Goal: Task Accomplishment & Management: Use online tool/utility

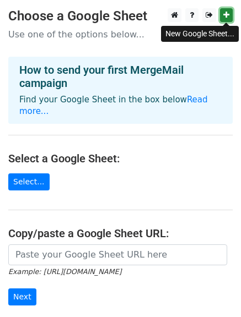
click at [227, 18] on icon at bounding box center [226, 15] width 6 height 8
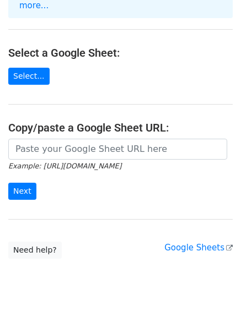
scroll to position [108, 0]
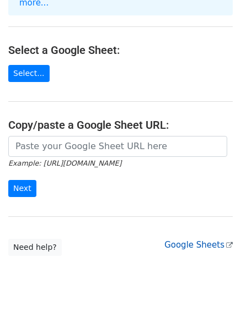
click at [229, 242] on icon at bounding box center [229, 245] width 7 height 7
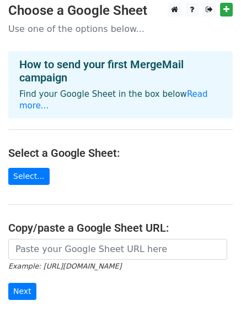
scroll to position [5, 0]
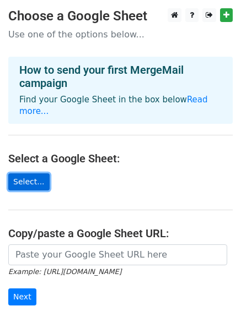
click at [23, 173] on link "Select..." at bounding box center [28, 181] width 41 height 17
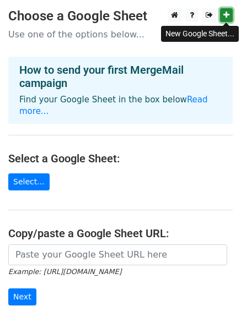
click at [227, 15] on icon at bounding box center [226, 15] width 6 height 8
click at [226, 16] on icon at bounding box center [226, 15] width 6 height 8
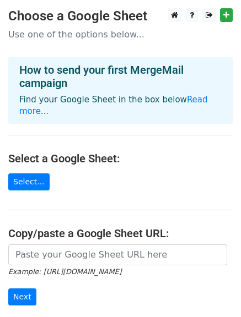
click at [63, 189] on main "Choose a Google Sheet Use one of the options below... How to send your first Me…" at bounding box center [120, 186] width 241 height 356
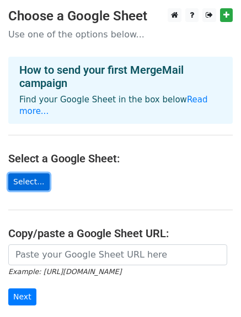
click at [27, 173] on link "Select..." at bounding box center [28, 181] width 41 height 17
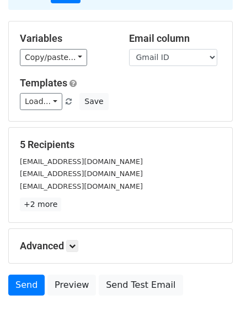
scroll to position [83, 0]
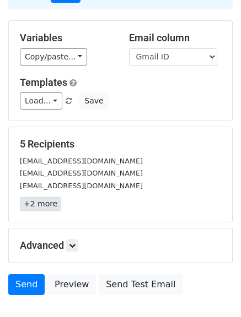
click at [31, 209] on link "+2 more" at bounding box center [40, 204] width 41 height 14
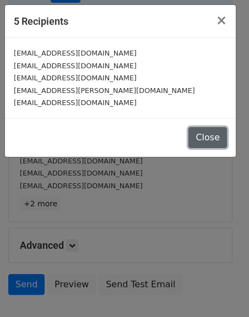
click at [209, 138] on button "Close" at bounding box center [207, 137] width 39 height 21
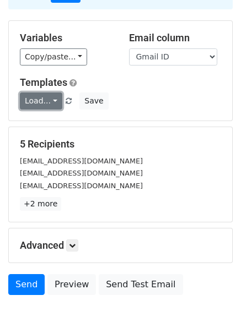
click at [51, 102] on link "Load..." at bounding box center [41, 100] width 42 height 17
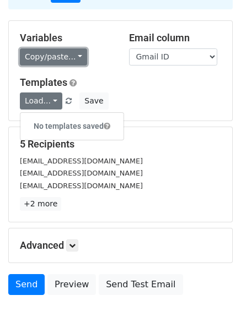
click at [74, 56] on link "Copy/paste..." at bounding box center [53, 56] width 67 height 17
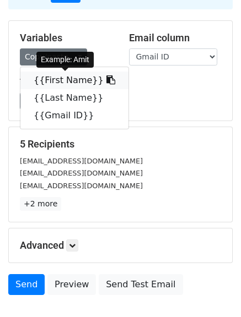
click at [103, 85] on span at bounding box center [109, 80] width 12 height 10
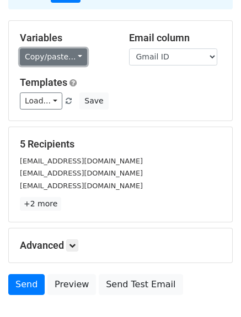
click at [76, 56] on link "Copy/paste..." at bounding box center [53, 56] width 67 height 17
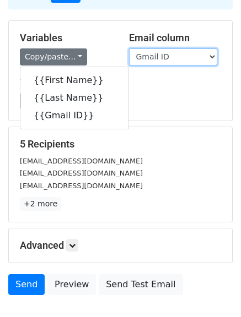
click at [211, 54] on select "First Name Last Name Gmail ID" at bounding box center [173, 56] width 88 height 17
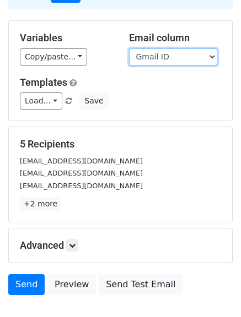
click at [129, 48] on select "First Name Last Name Gmail ID" at bounding box center [173, 56] width 88 height 17
click at [67, 244] on h5 "Advanced" at bounding box center [120, 245] width 201 height 12
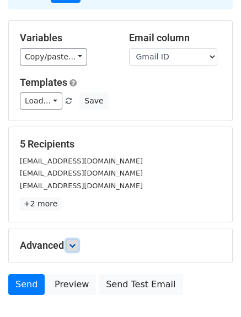
click at [75, 244] on icon at bounding box center [72, 245] width 7 height 7
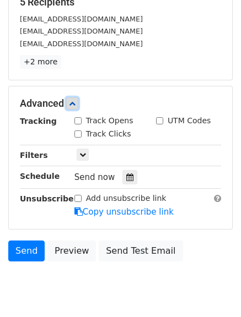
scroll to position [226, 0]
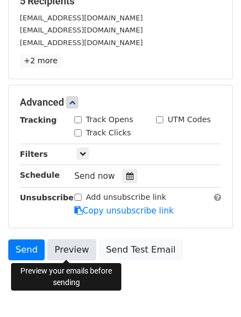
click at [71, 246] on link "Preview" at bounding box center [71, 249] width 48 height 21
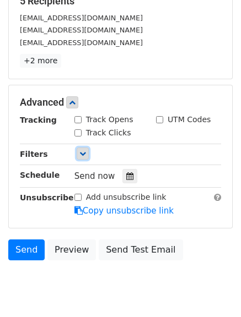
click at [79, 154] on icon at bounding box center [82, 153] width 7 height 7
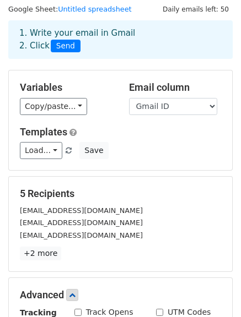
scroll to position [0, 0]
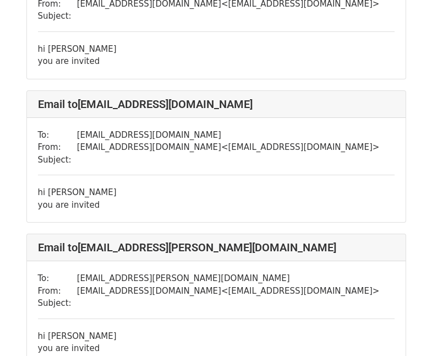
scroll to position [319, 0]
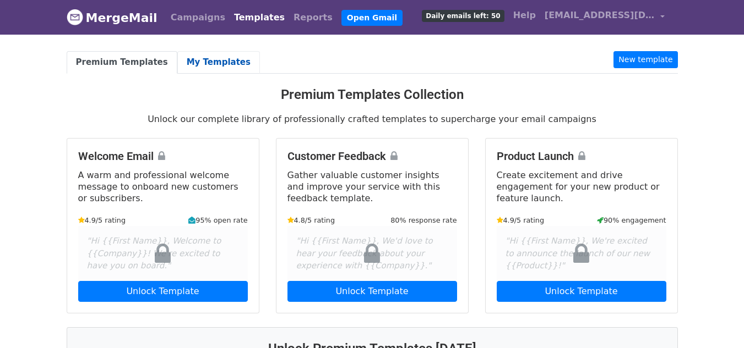
click at [203, 58] on link "My Templates" at bounding box center [218, 62] width 83 height 23
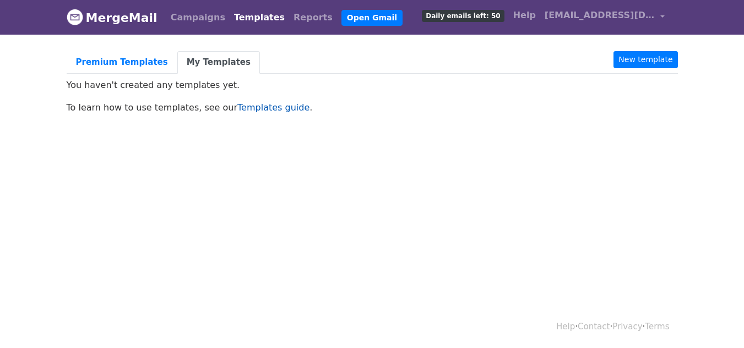
click at [270, 107] on link "Templates guide" at bounding box center [273, 107] width 72 height 10
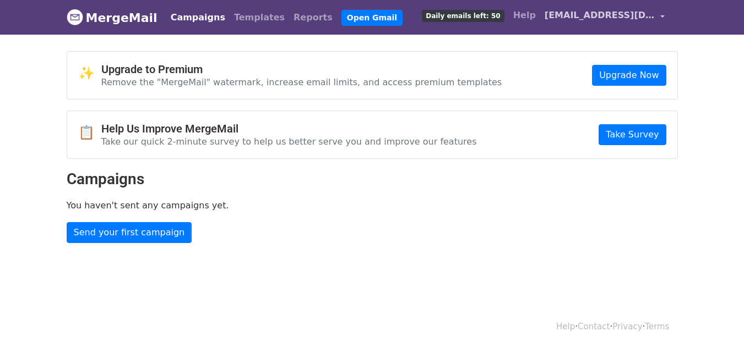
click at [663, 14] on link "[EMAIL_ADDRESS][DOMAIN_NAME]" at bounding box center [604, 17] width 129 height 26
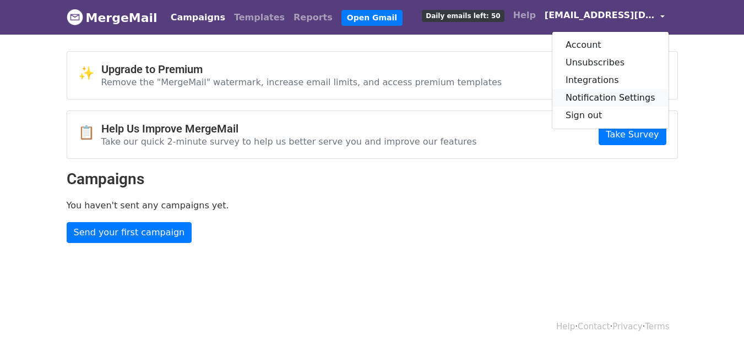
click at [610, 94] on link "Notification Settings" at bounding box center [610, 98] width 116 height 18
